Goal: Information Seeking & Learning: Learn about a topic

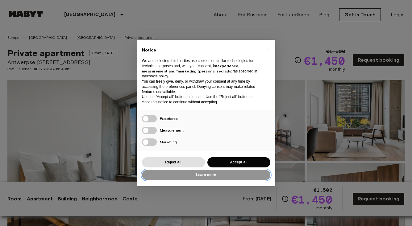
click at [210, 177] on button "Learn more" at bounding box center [206, 175] width 128 height 10
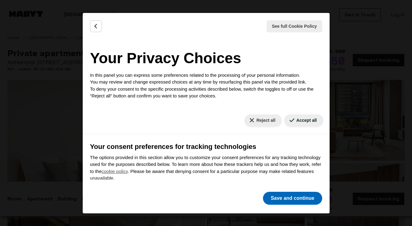
click at [278, 199] on button "Save and continue" at bounding box center [292, 198] width 59 height 13
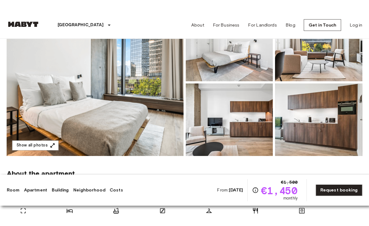
scroll to position [21, 0]
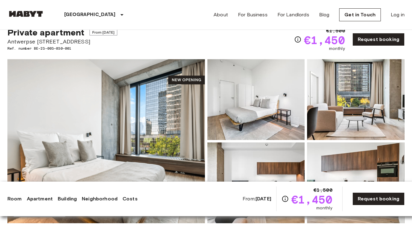
click at [257, 91] on img at bounding box center [255, 99] width 97 height 81
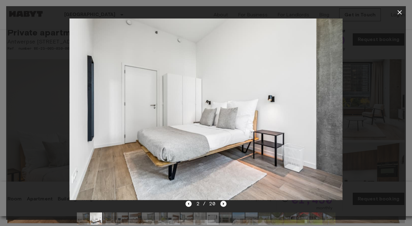
click at [224, 203] on icon "Next image" at bounding box center [223, 204] width 6 height 6
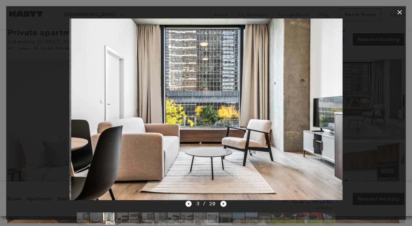
click at [224, 203] on icon "Next image" at bounding box center [223, 204] width 6 height 6
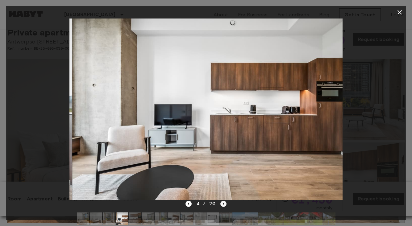
click at [224, 203] on icon "Next image" at bounding box center [223, 204] width 6 height 6
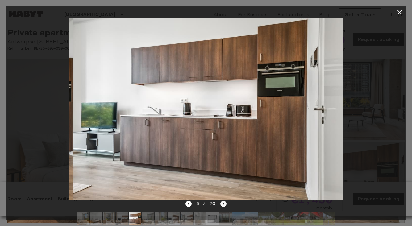
click at [224, 203] on icon "Next image" at bounding box center [223, 204] width 6 height 6
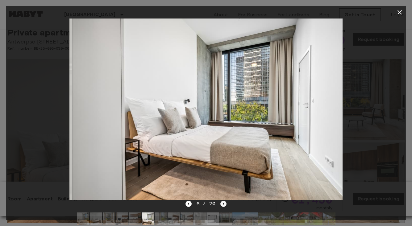
click at [224, 203] on icon "Next image" at bounding box center [223, 204] width 6 height 6
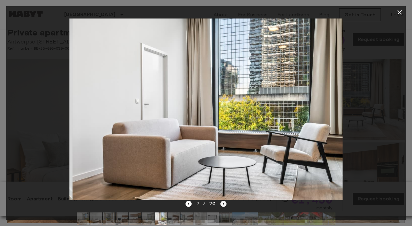
click at [224, 203] on icon "Next image" at bounding box center [223, 204] width 6 height 6
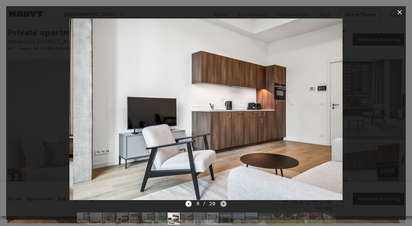
click at [224, 203] on icon "Next image" at bounding box center [223, 204] width 6 height 6
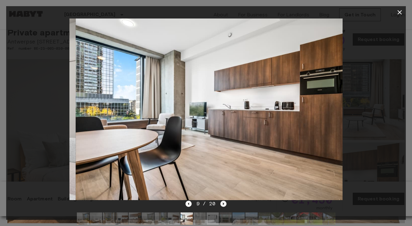
click at [224, 203] on icon "Next image" at bounding box center [223, 204] width 6 height 6
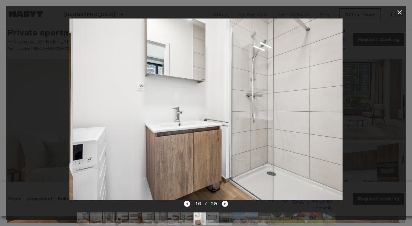
click at [224, 203] on icon "Next image" at bounding box center [225, 204] width 6 height 6
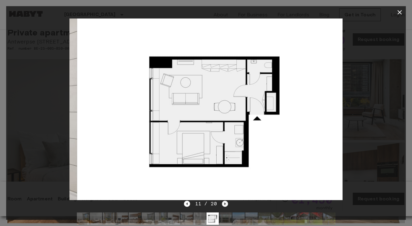
click at [224, 203] on icon "Next image" at bounding box center [225, 204] width 6 height 6
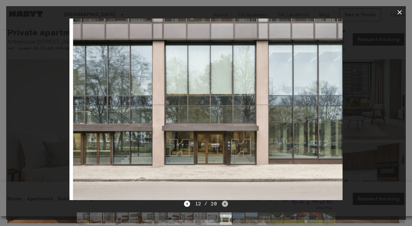
click at [224, 203] on icon "Next image" at bounding box center [225, 204] width 6 height 6
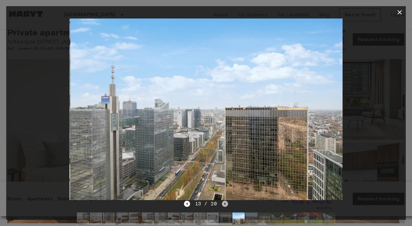
click at [224, 203] on icon "Next image" at bounding box center [225, 204] width 6 height 6
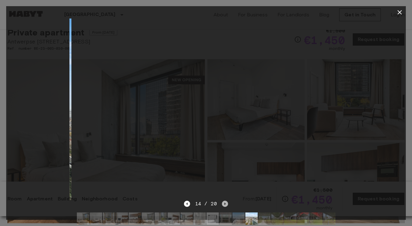
click at [224, 203] on icon "Next image" at bounding box center [225, 204] width 6 height 6
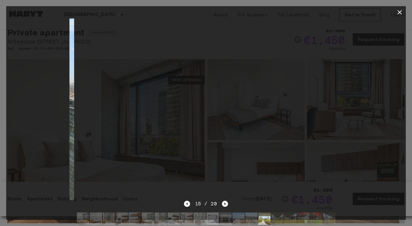
click at [224, 203] on icon "Next image" at bounding box center [225, 204] width 6 height 6
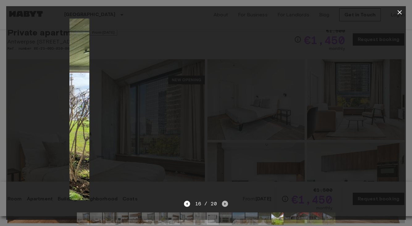
click at [224, 203] on icon "Next image" at bounding box center [225, 204] width 6 height 6
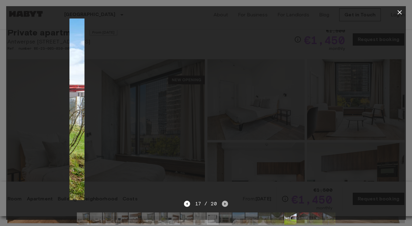
click at [224, 203] on icon "Next image" at bounding box center [225, 204] width 6 height 6
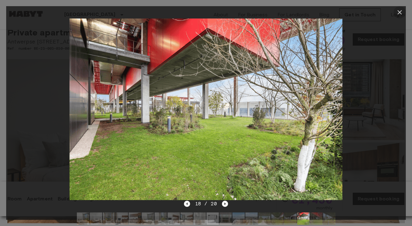
click at [398, 15] on icon "button" at bounding box center [399, 12] width 7 height 7
